Goal: Task Accomplishment & Management: Manage account settings

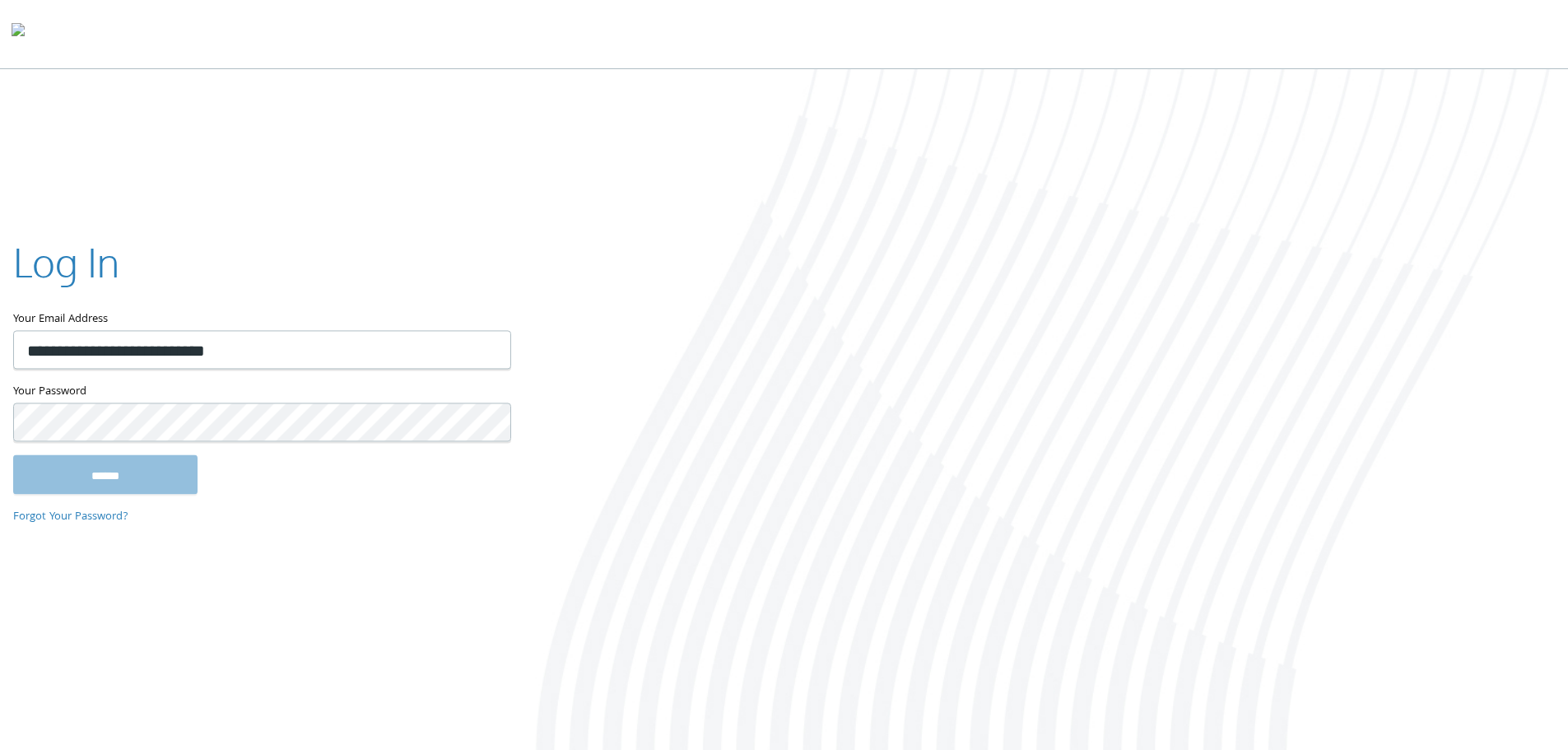
type input "**********"
click at [13, 454] on input "******" at bounding box center [105, 474] width 184 height 39
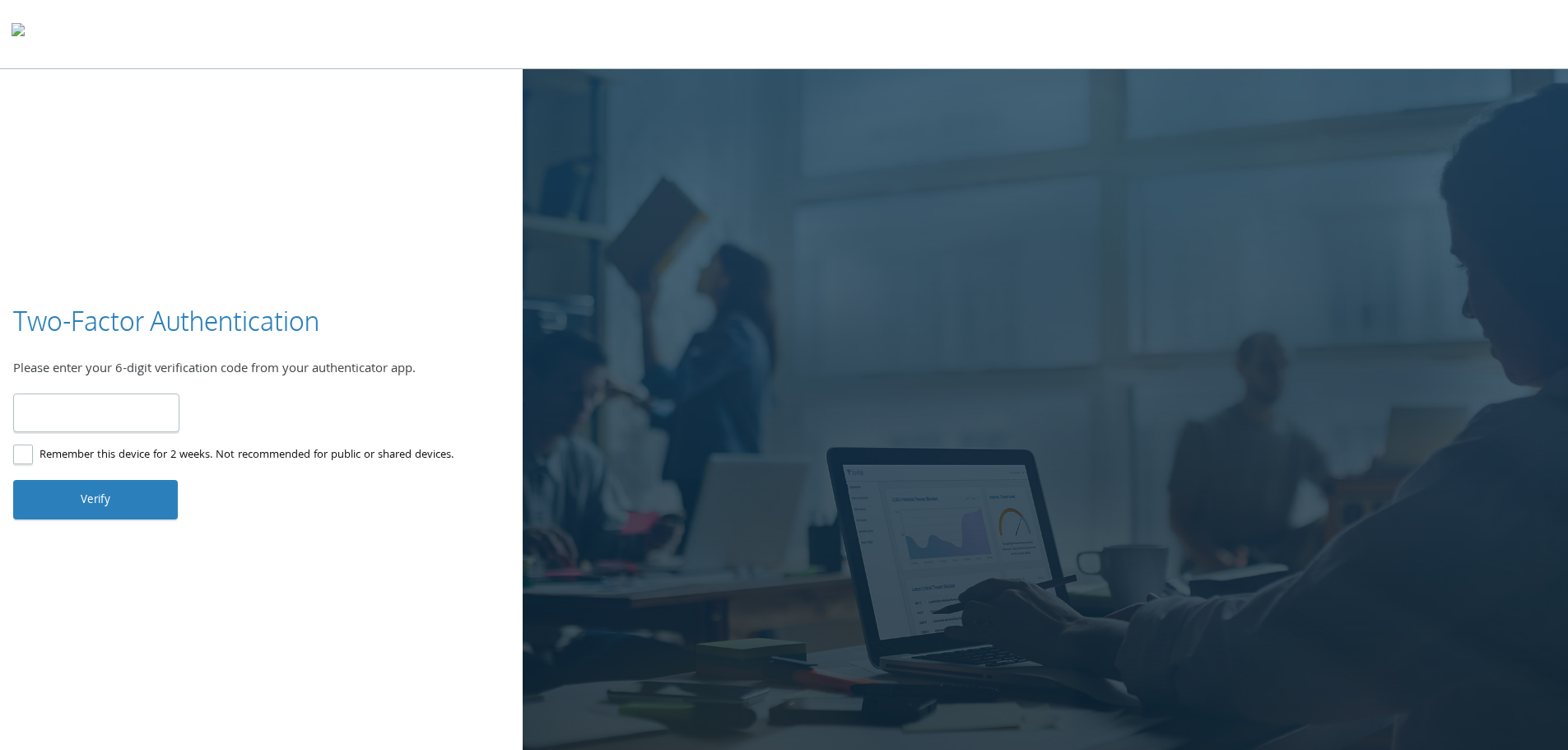
type input "******"
